Goal: Task Accomplishment & Management: Use online tool/utility

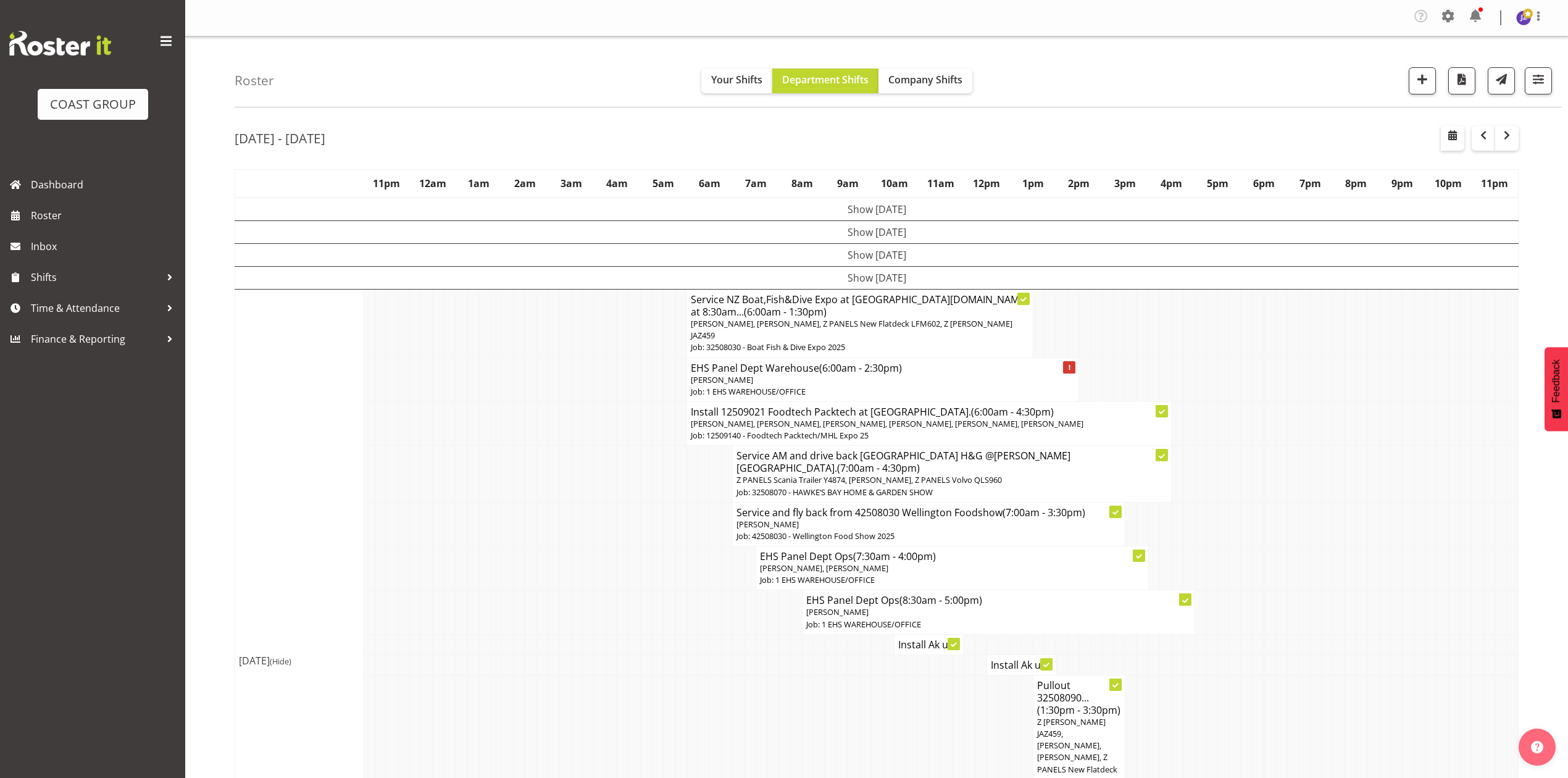
scroll to position [329, 0]
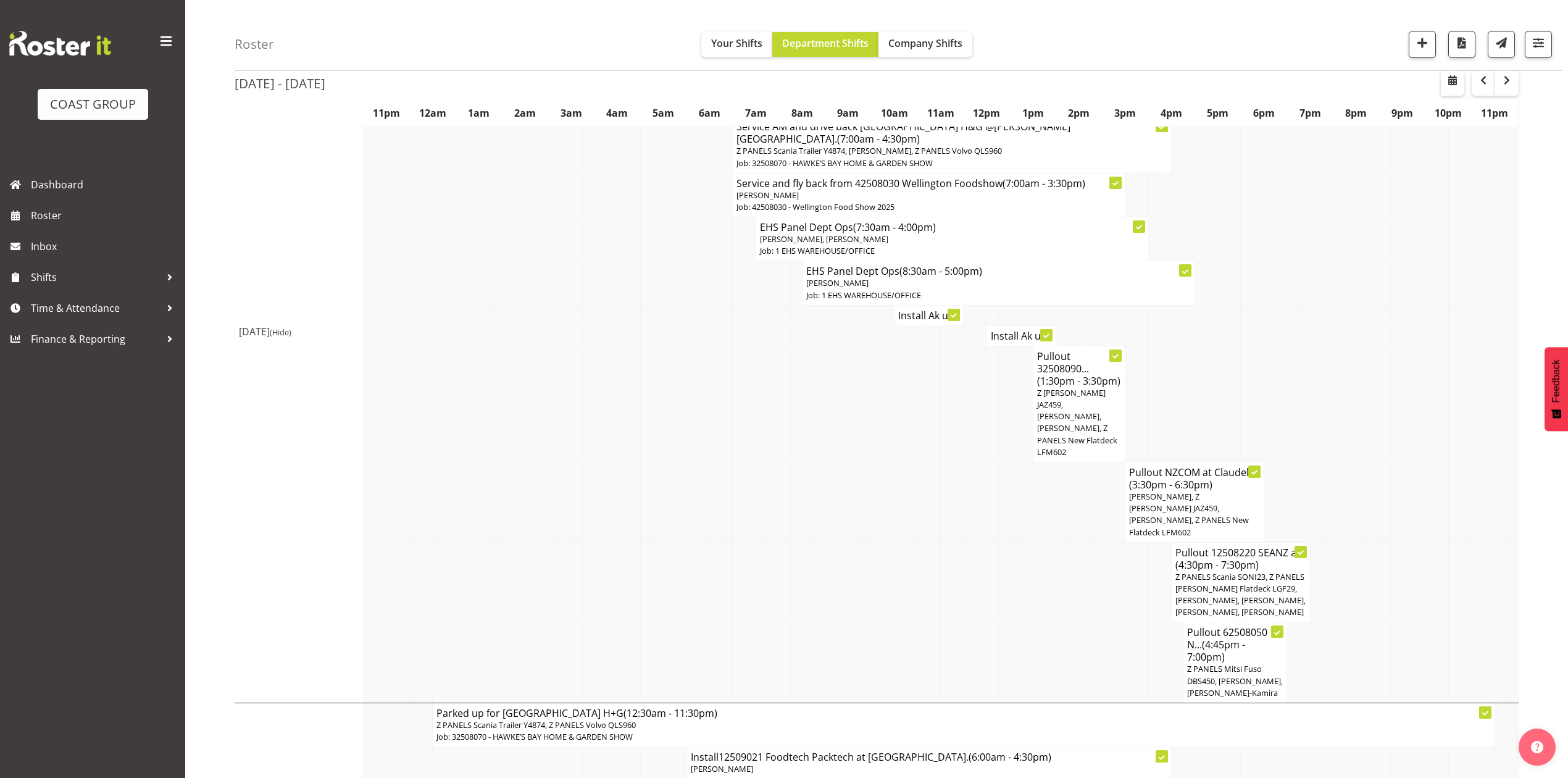
click at [1364, 386] on td at bounding box center [1361, 404] width 11 height 116
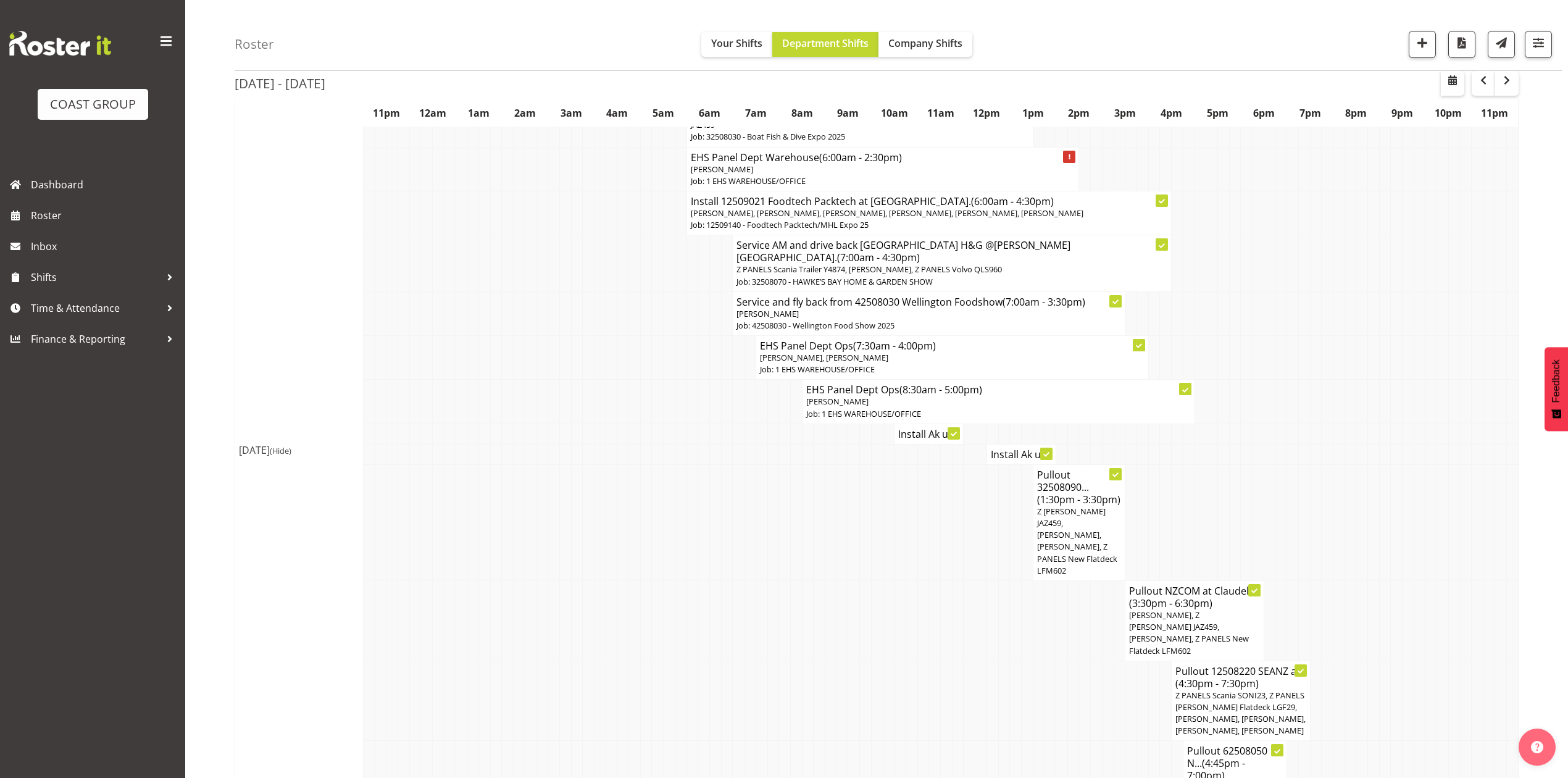
scroll to position [164, 0]
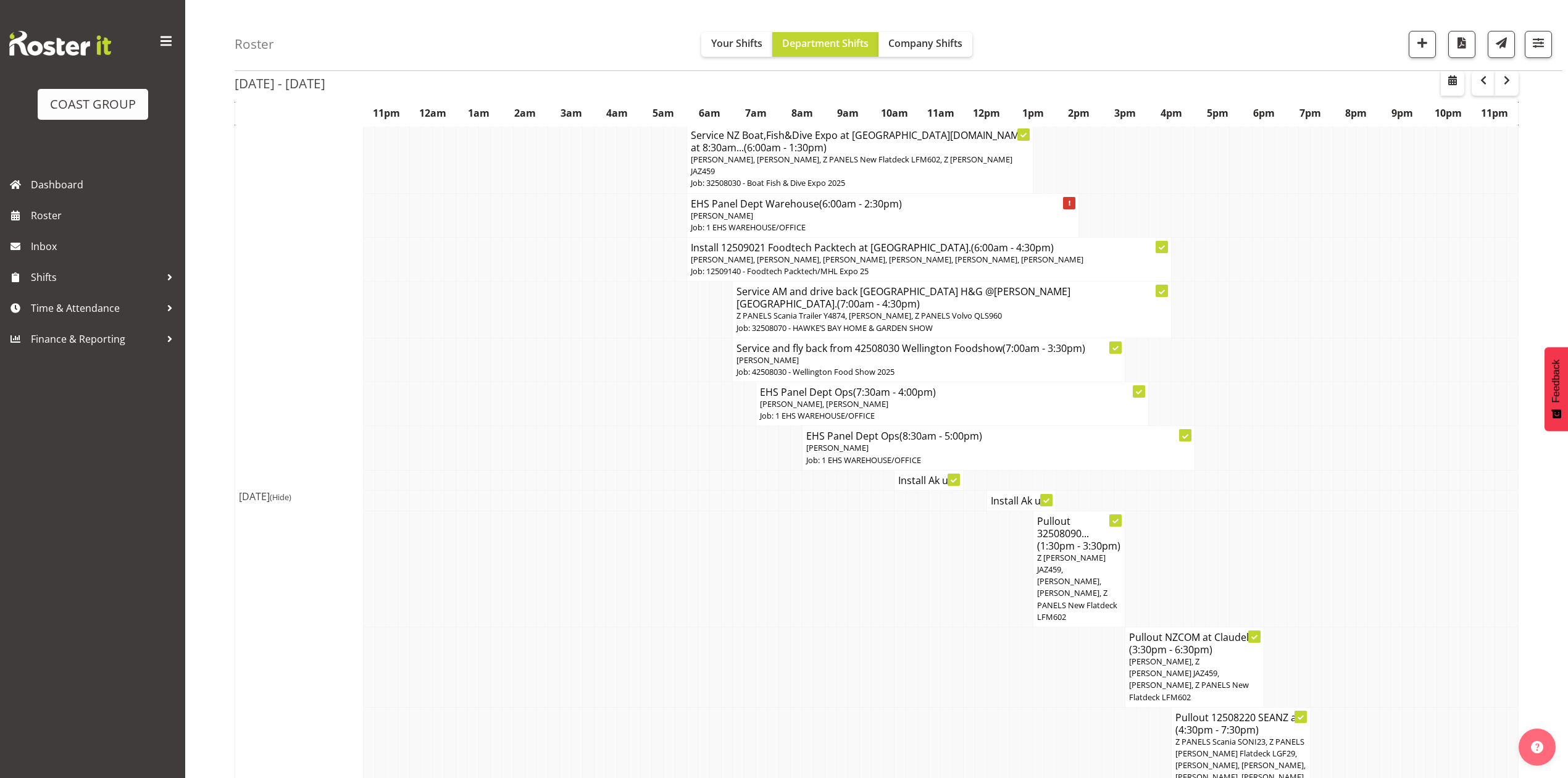
drag, startPoint x: 583, startPoint y: 205, endPoint x: 613, endPoint y: 153, distance: 60.0
click at [583, 205] on td at bounding box center [588, 215] width 11 height 44
click at [1268, 426] on td at bounding box center [1269, 448] width 11 height 44
click at [1270, 426] on td at bounding box center [1269, 448] width 11 height 44
click at [850, 569] on td at bounding box center [854, 569] width 11 height 116
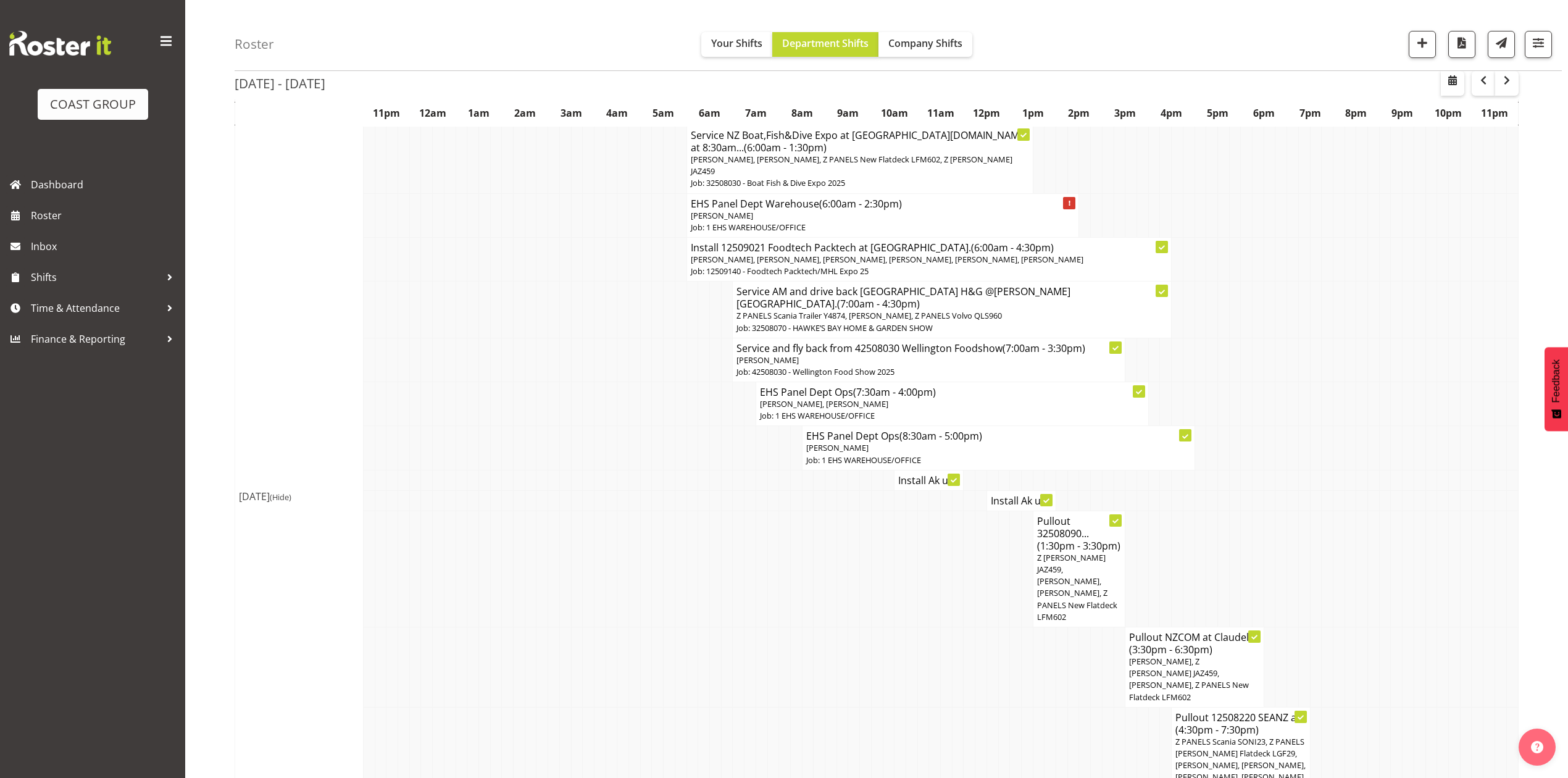
click at [842, 544] on td at bounding box center [842, 569] width 11 height 116
click at [1437, 426] on td at bounding box center [1442, 448] width 11 height 44
click at [1376, 491] on td at bounding box center [1373, 501] width 11 height 20
click at [1253, 446] on td at bounding box center [1258, 448] width 11 height 44
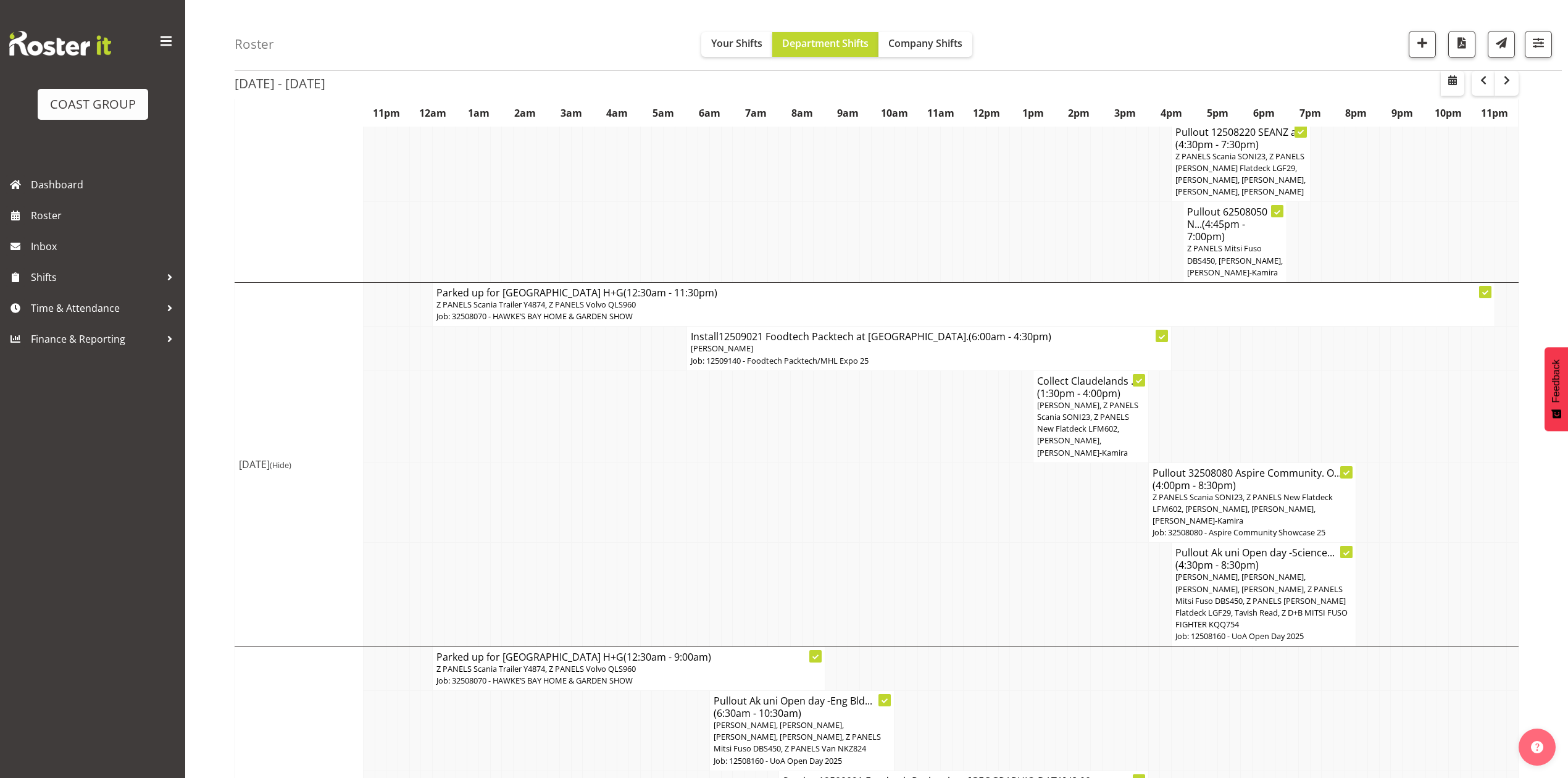
scroll to position [911, 0]
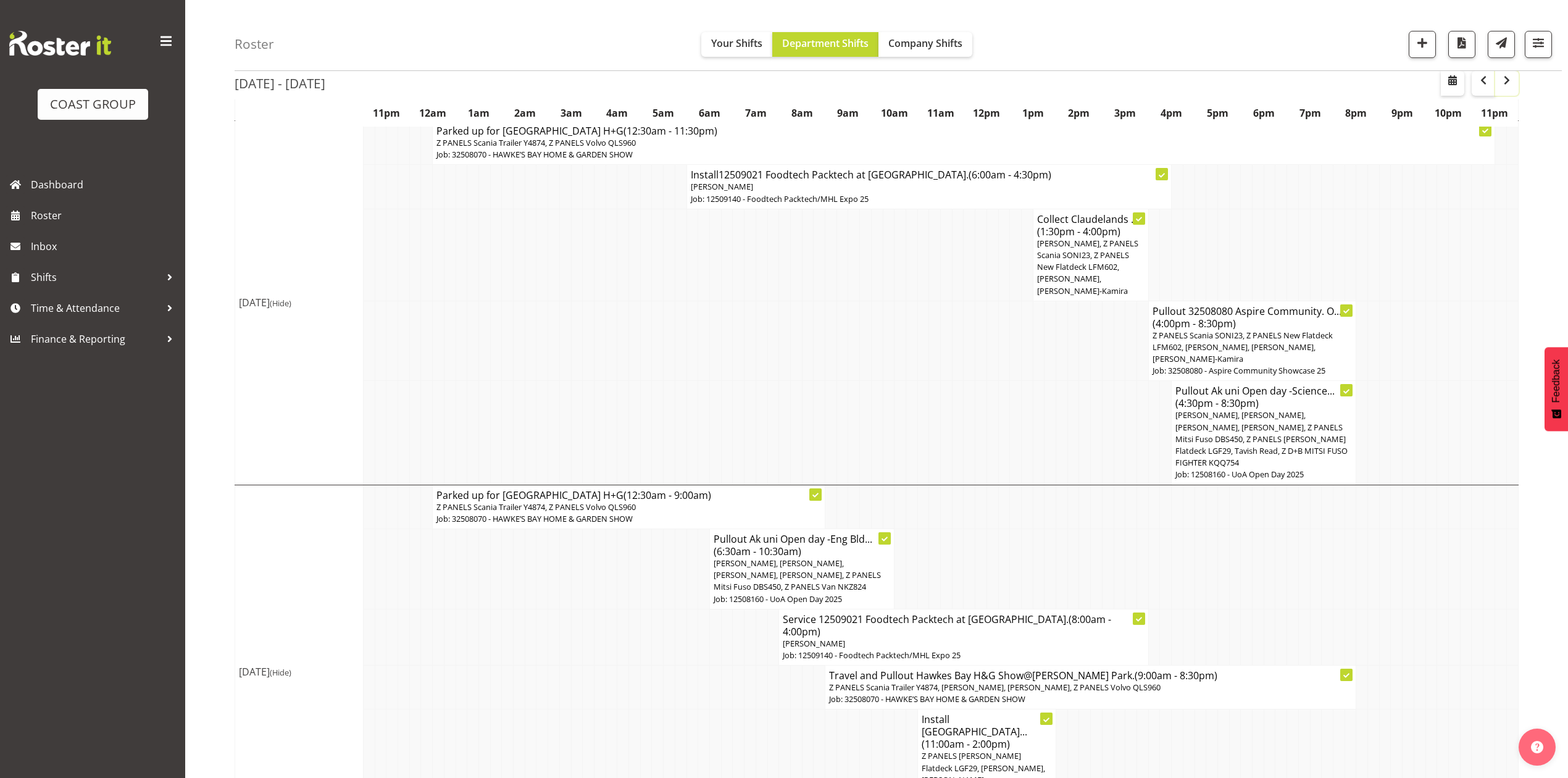
click at [1501, 81] on span "button" at bounding box center [1507, 80] width 15 height 15
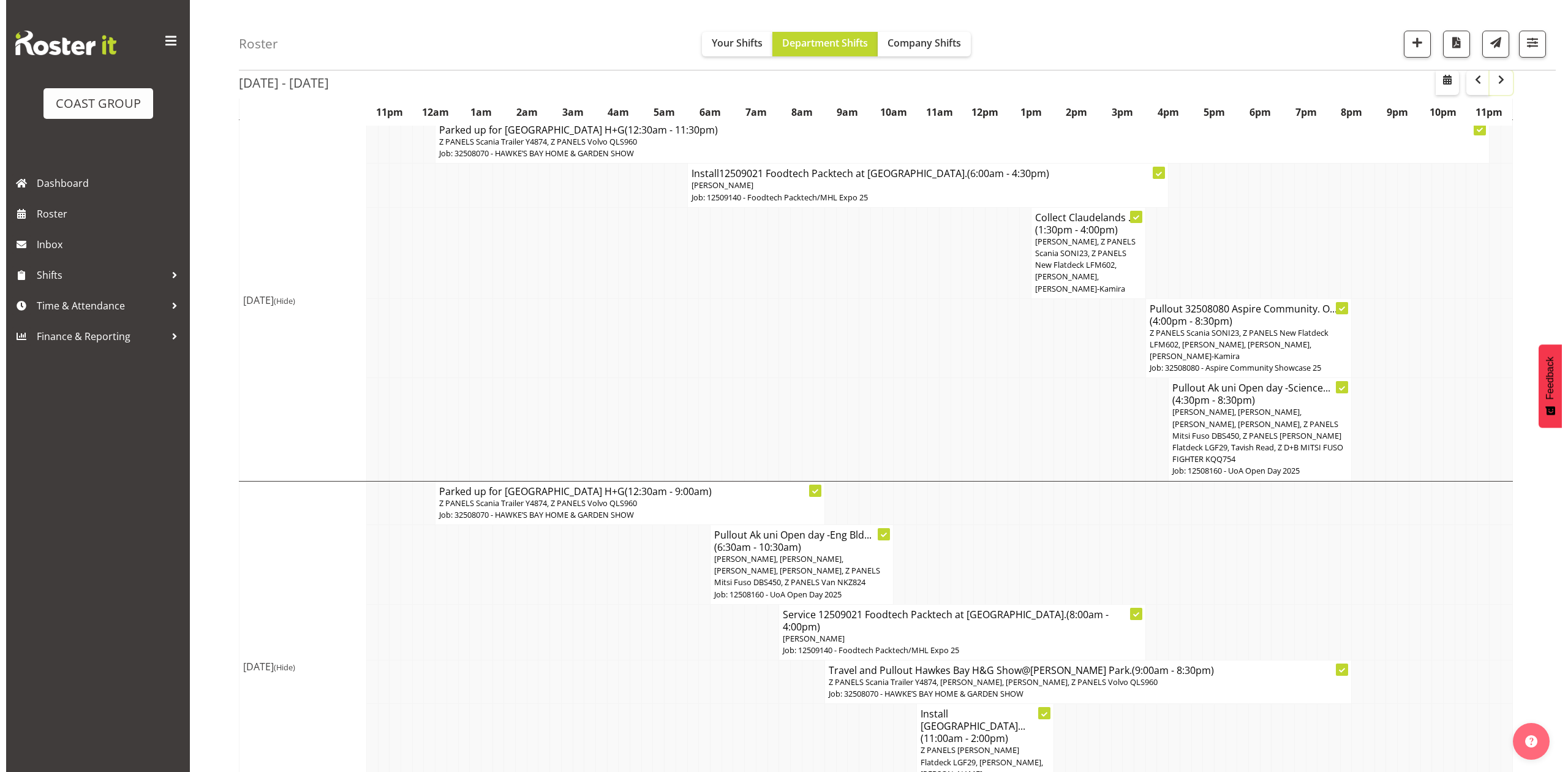
scroll to position [0, 0]
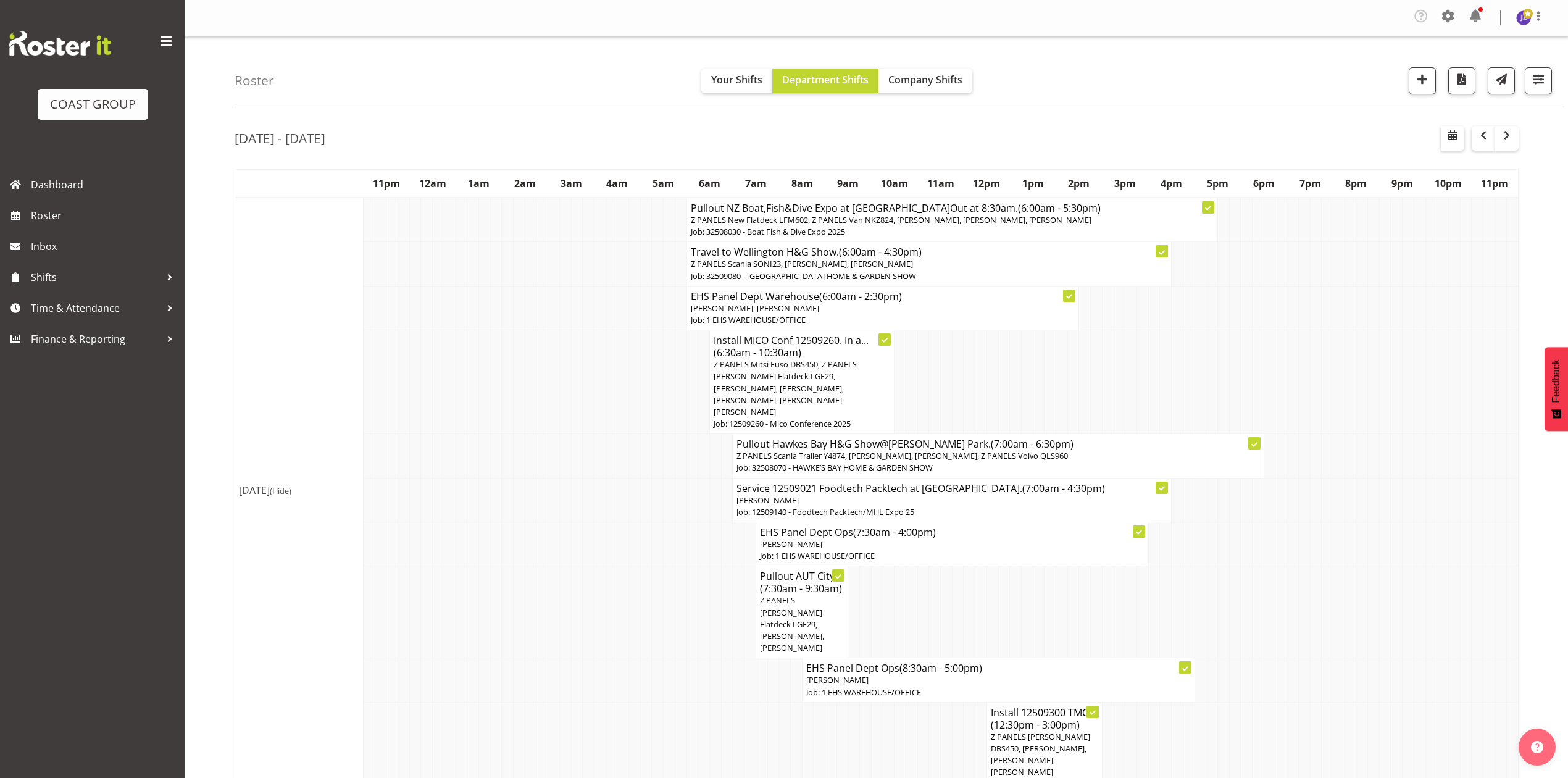
click at [788, 376] on span "Z PANELS Mitsi Fuso DBS450, Z PANELS [PERSON_NAME] Flatdeck LGF29, [PERSON_NAME…" at bounding box center [785, 388] width 143 height 59
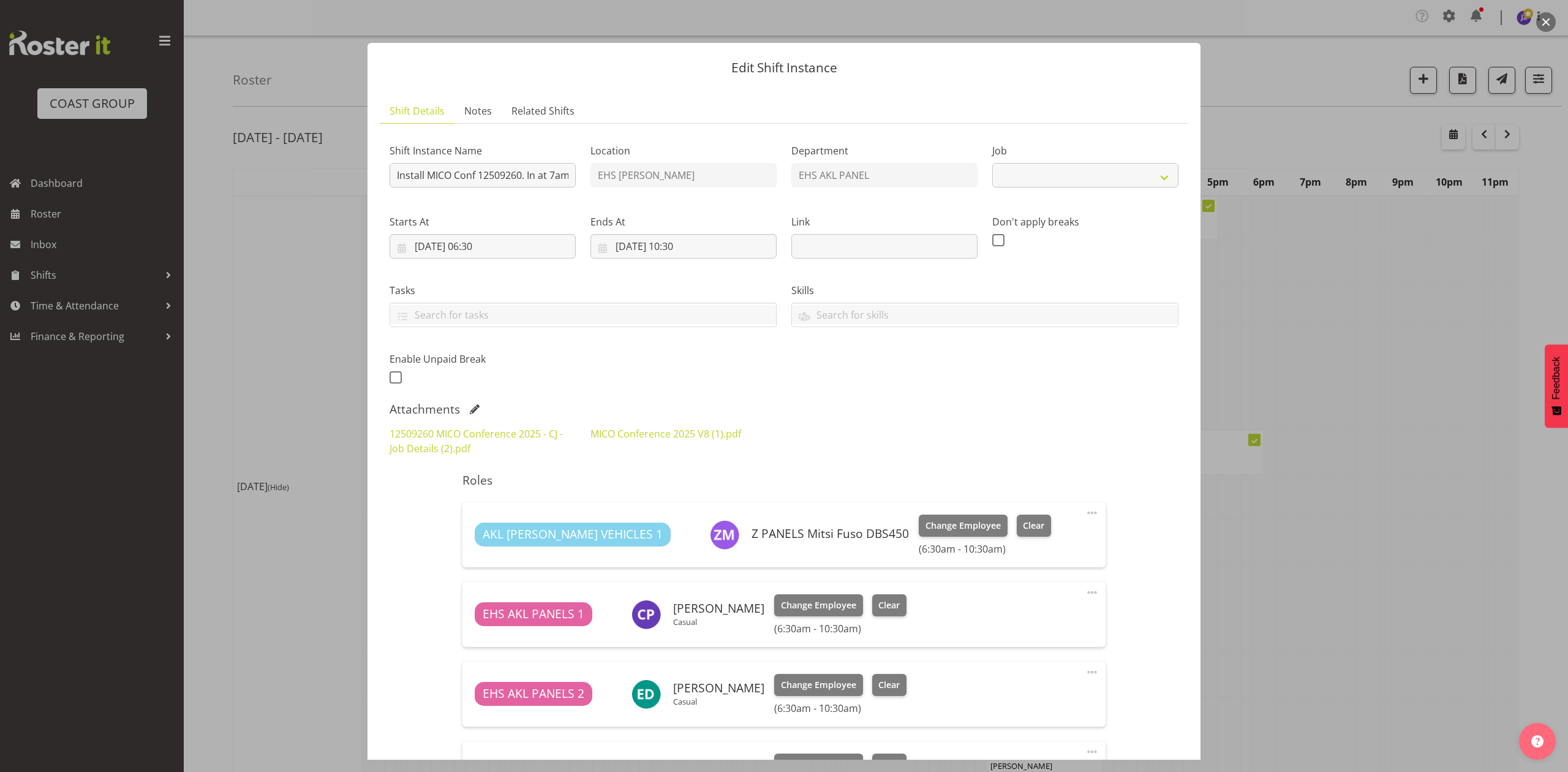
select select "10275"
click at [703, 431] on link "MICO Conference 2025 V8 (1).pdf" at bounding box center [666, 434] width 151 height 13
